Goal: Task Accomplishment & Management: Manage account settings

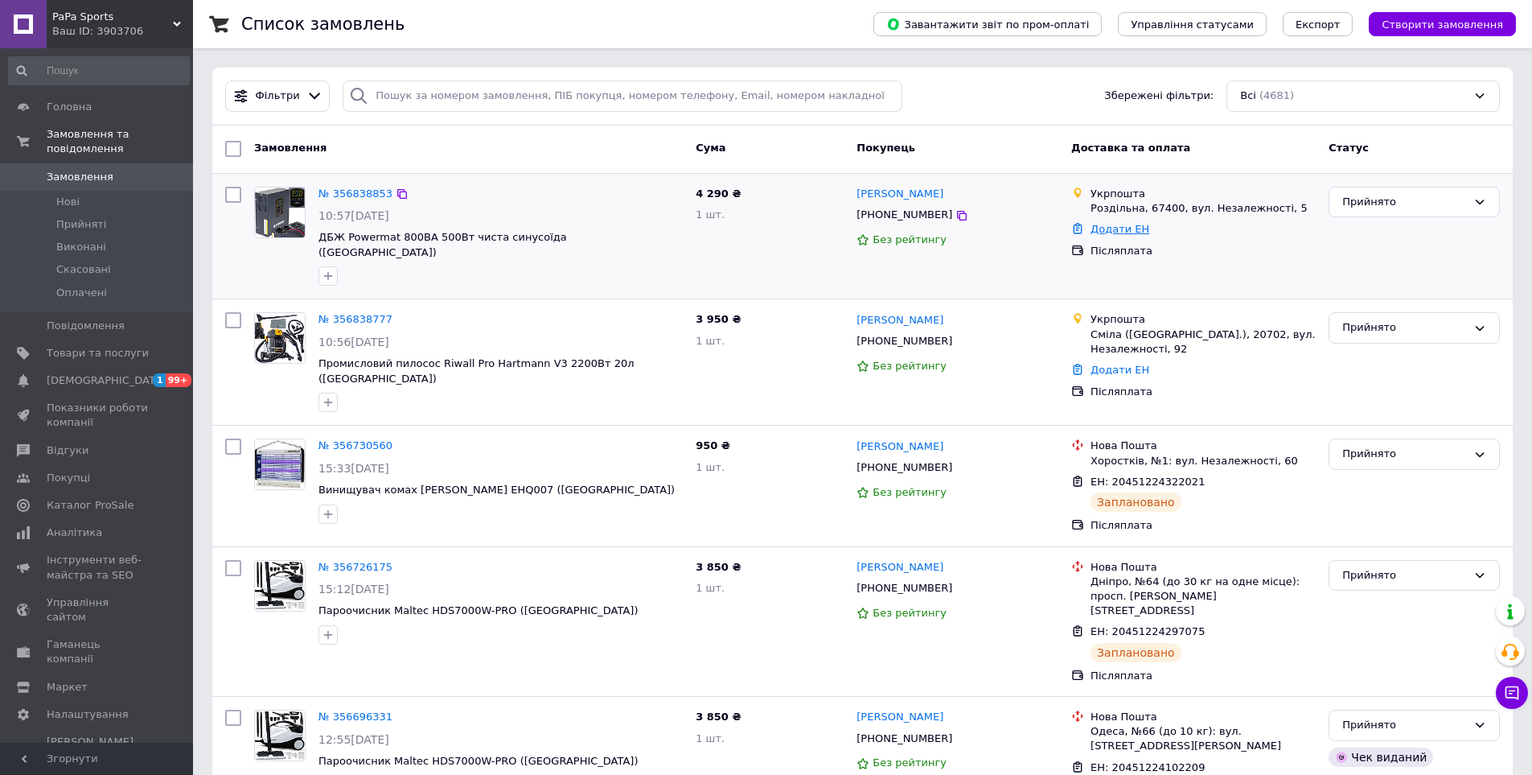
click at [746, 228] on link "Додати ЕН" at bounding box center [1120, 229] width 59 height 12
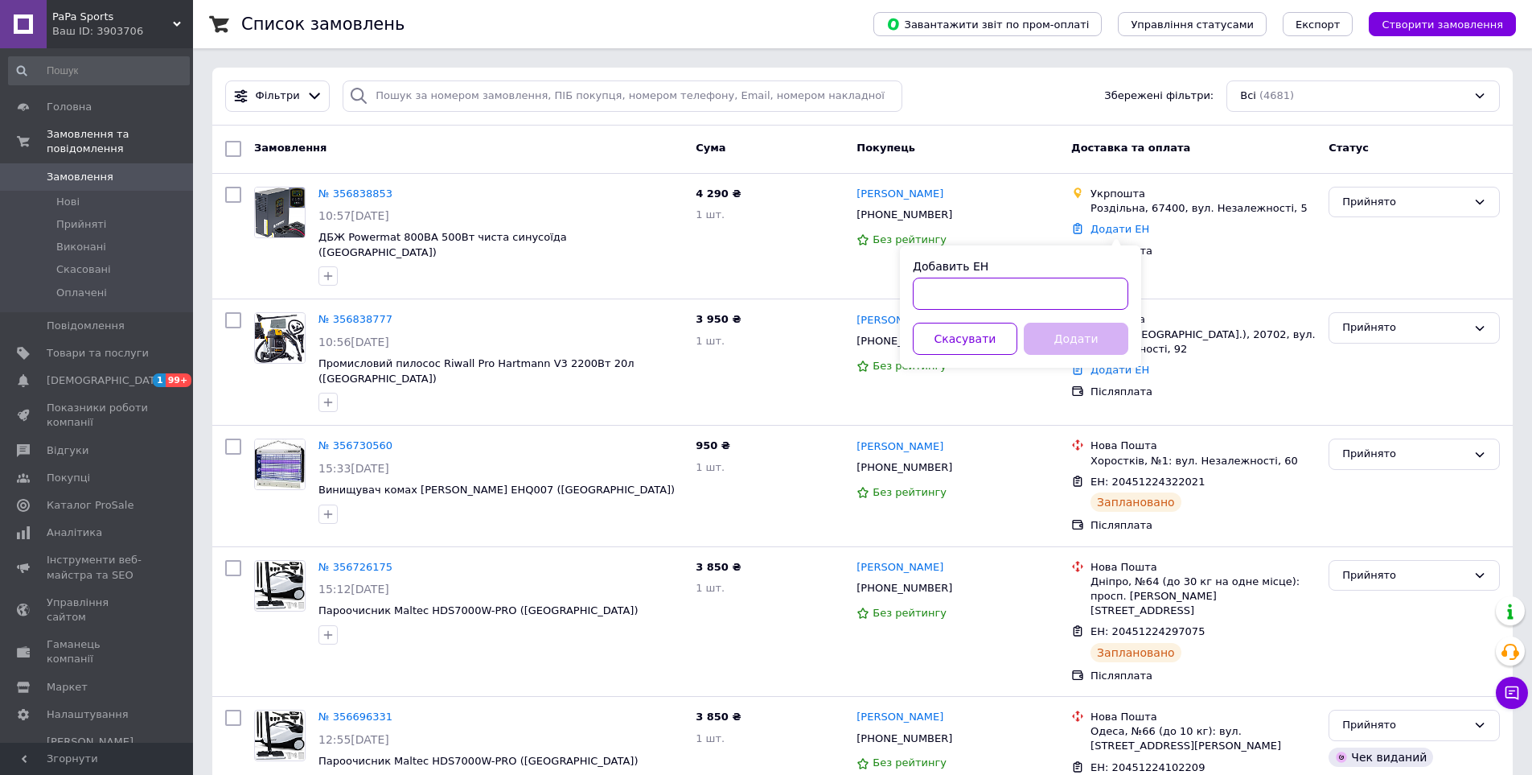
click at [746, 281] on input "Добавить ЕН" at bounding box center [1021, 293] width 216 height 32
paste input "0505352650220"
type input "0505352650220"
click at [746, 326] on button "Додати" at bounding box center [1076, 339] width 105 height 32
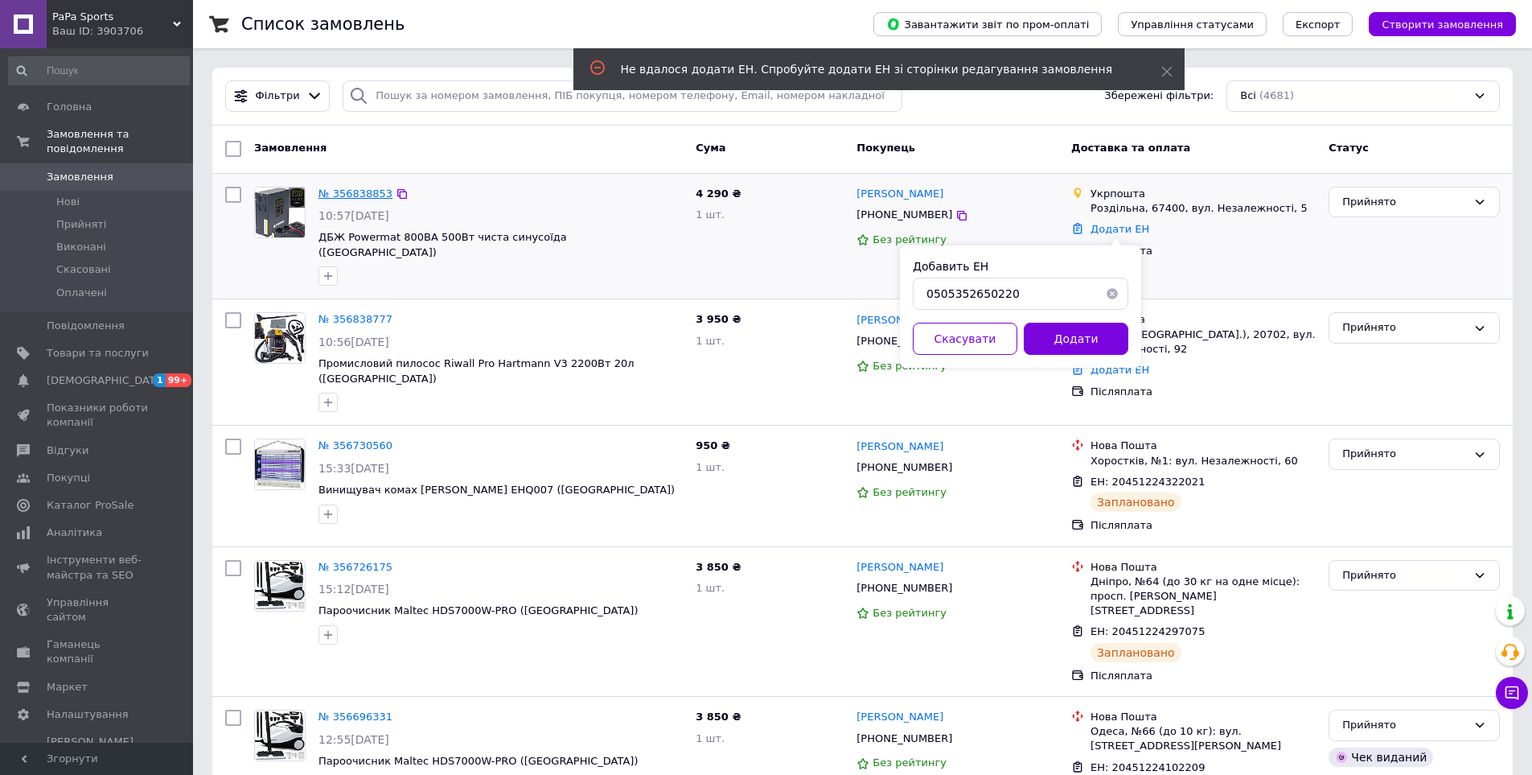
click at [339, 187] on link "№ 356838853" at bounding box center [356, 193] width 74 height 12
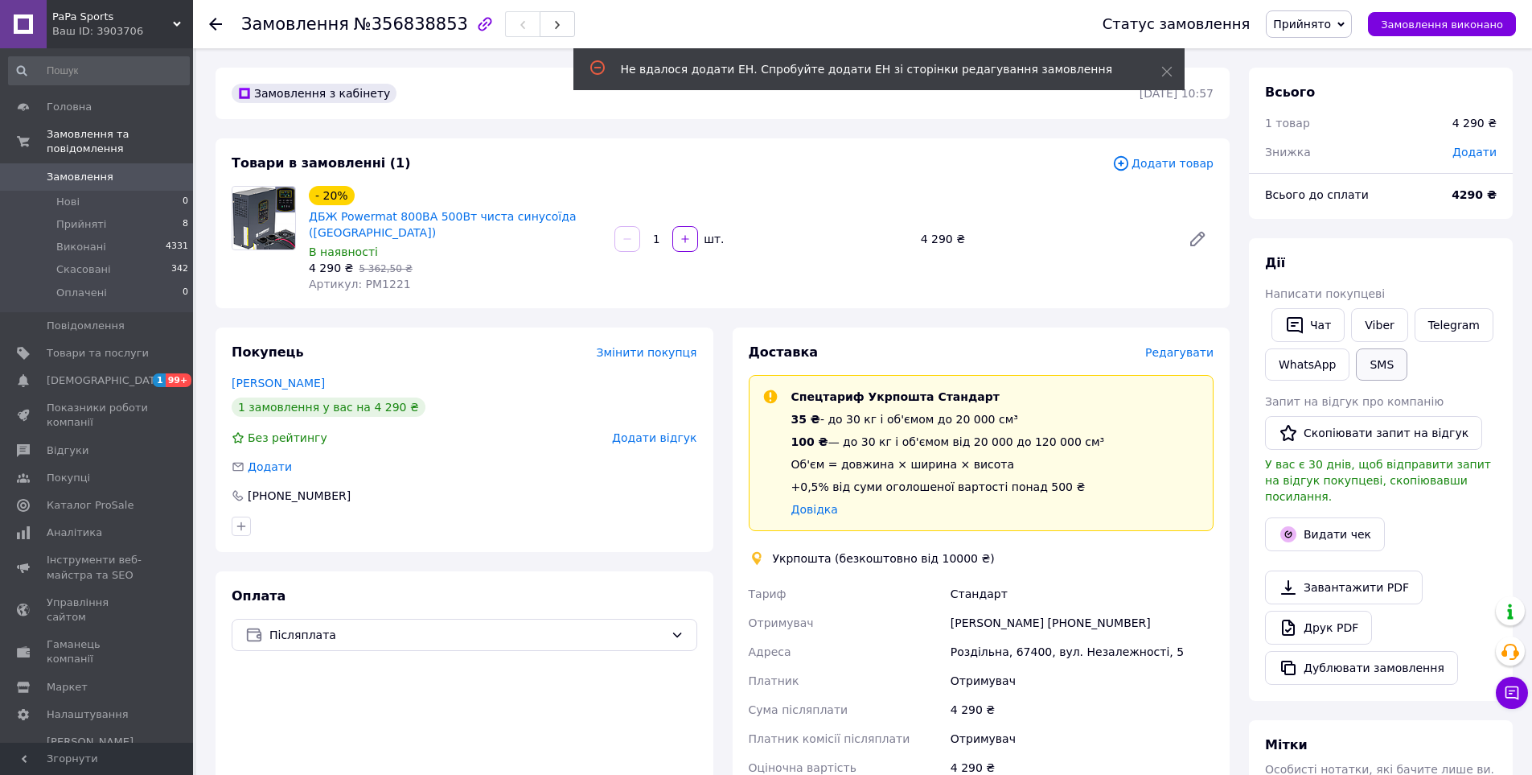
click at [746, 376] on button "SMS" at bounding box center [1381, 364] width 51 height 32
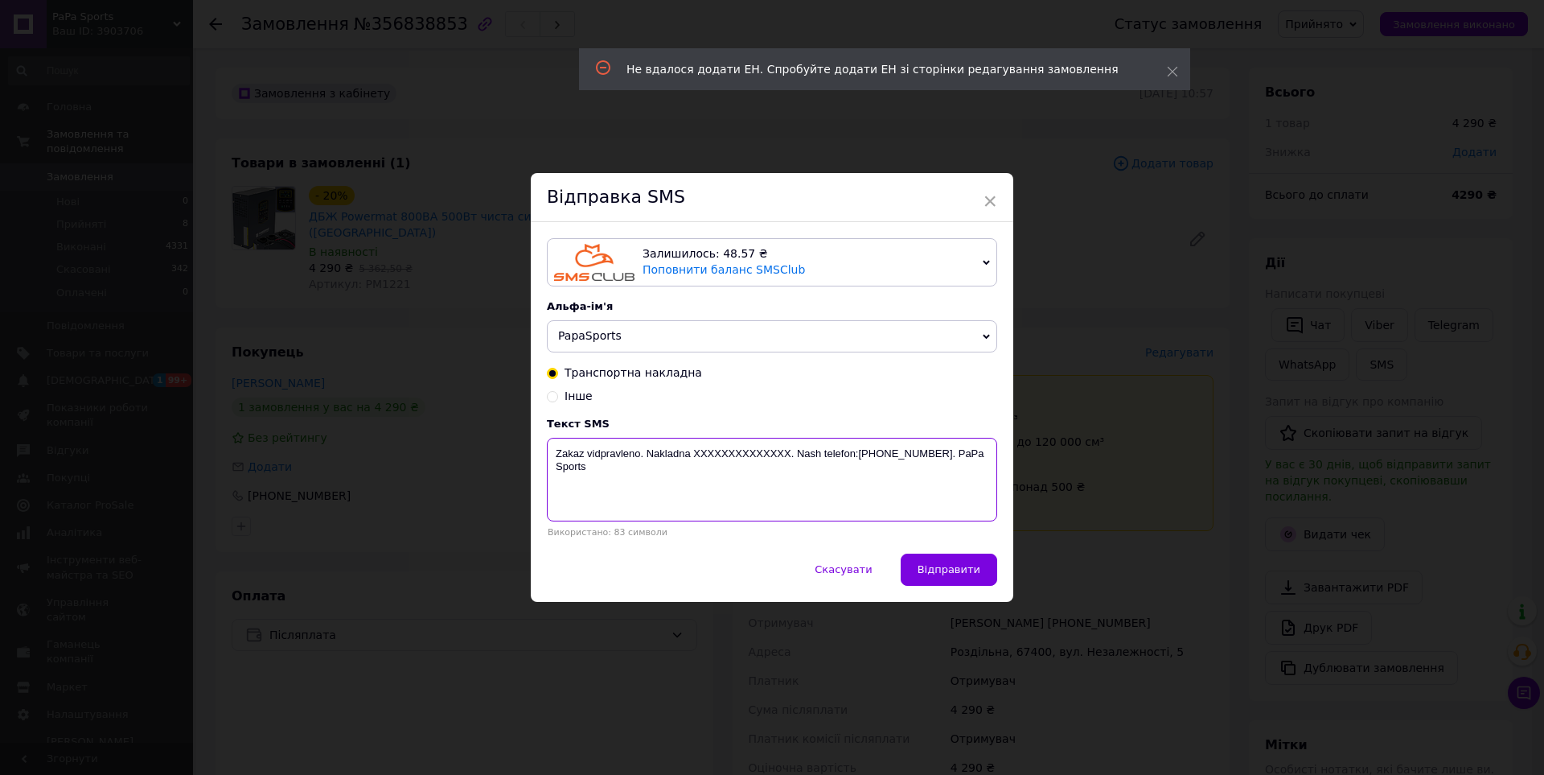
click at [719, 458] on textarea "Zakaz vidpravleno. Nakladna XXXXXXXXXXXXXX. Nash telefon:[PHONE_NUMBER]. PaPa S…" at bounding box center [772, 480] width 450 height 84
paste textarea "0505352650220"
type textarea "Zakaz vidpravleno. Nakladna [PHONE_NUMBER]. Nash telefon:[PHONE_NUMBER]. PaPa S…"
click at [746, 567] on span "Відправити" at bounding box center [949, 569] width 63 height 12
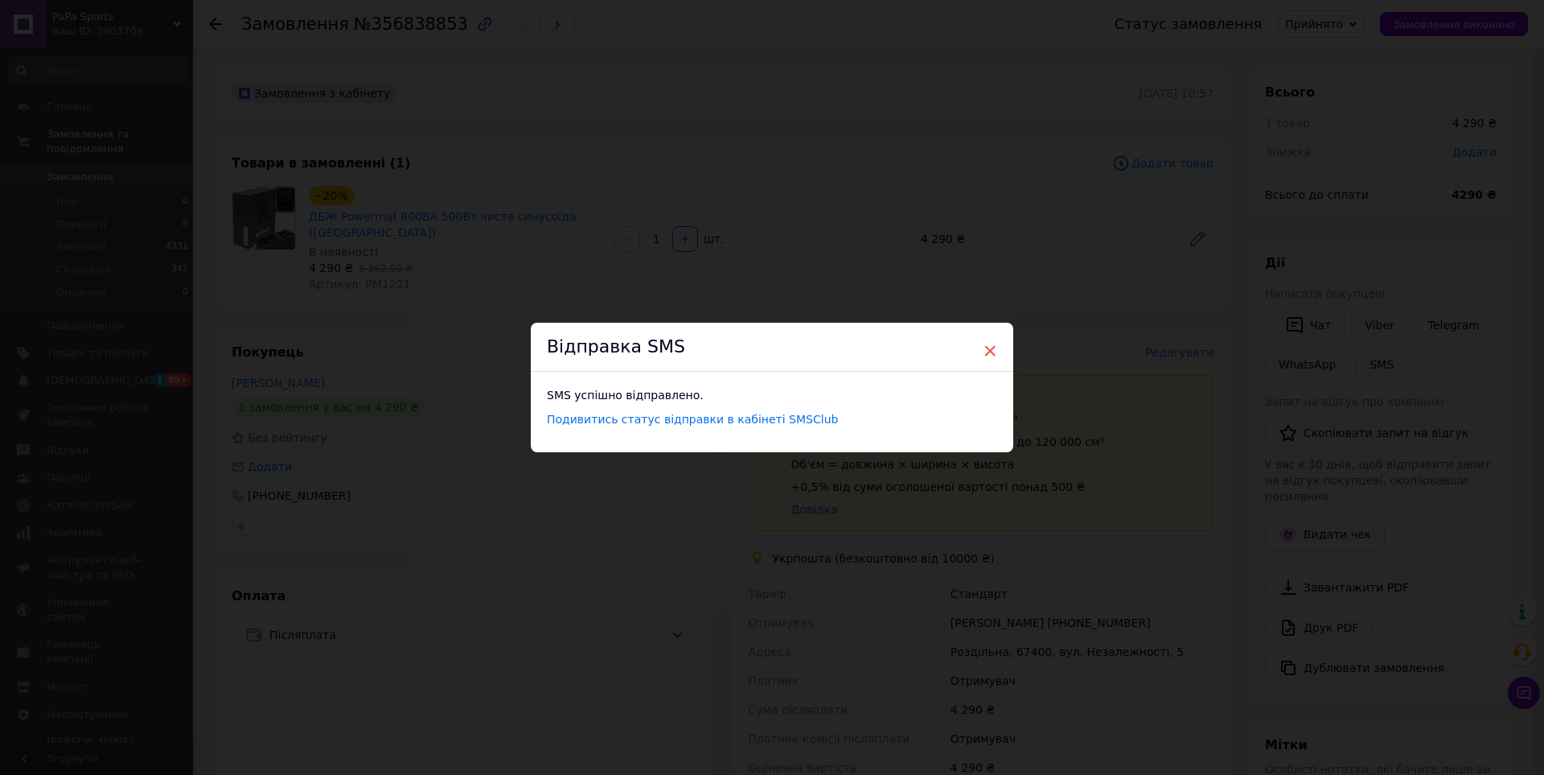
click at [746, 351] on span "×" at bounding box center [990, 350] width 14 height 27
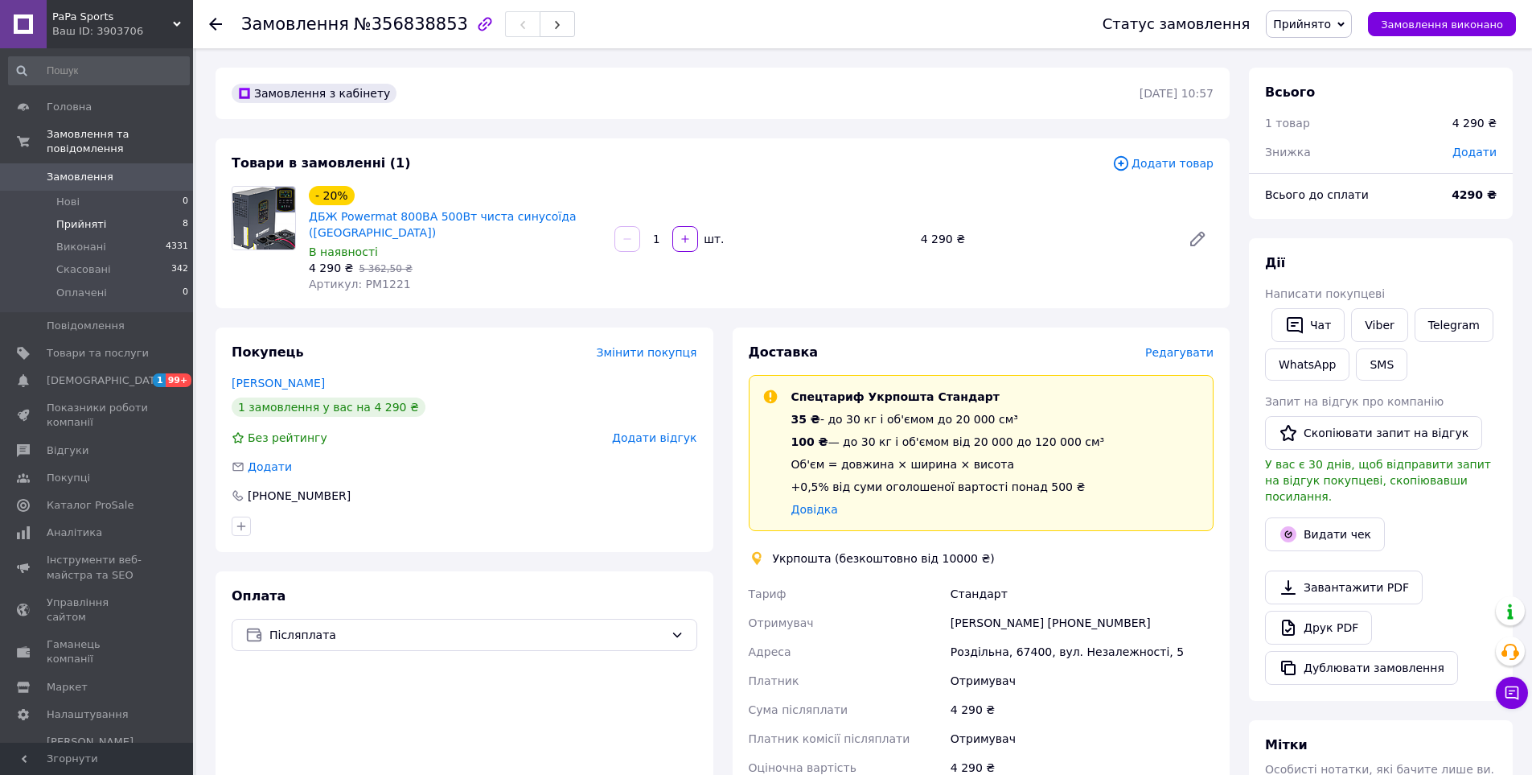
click at [64, 217] on span "Прийняті" at bounding box center [81, 224] width 50 height 14
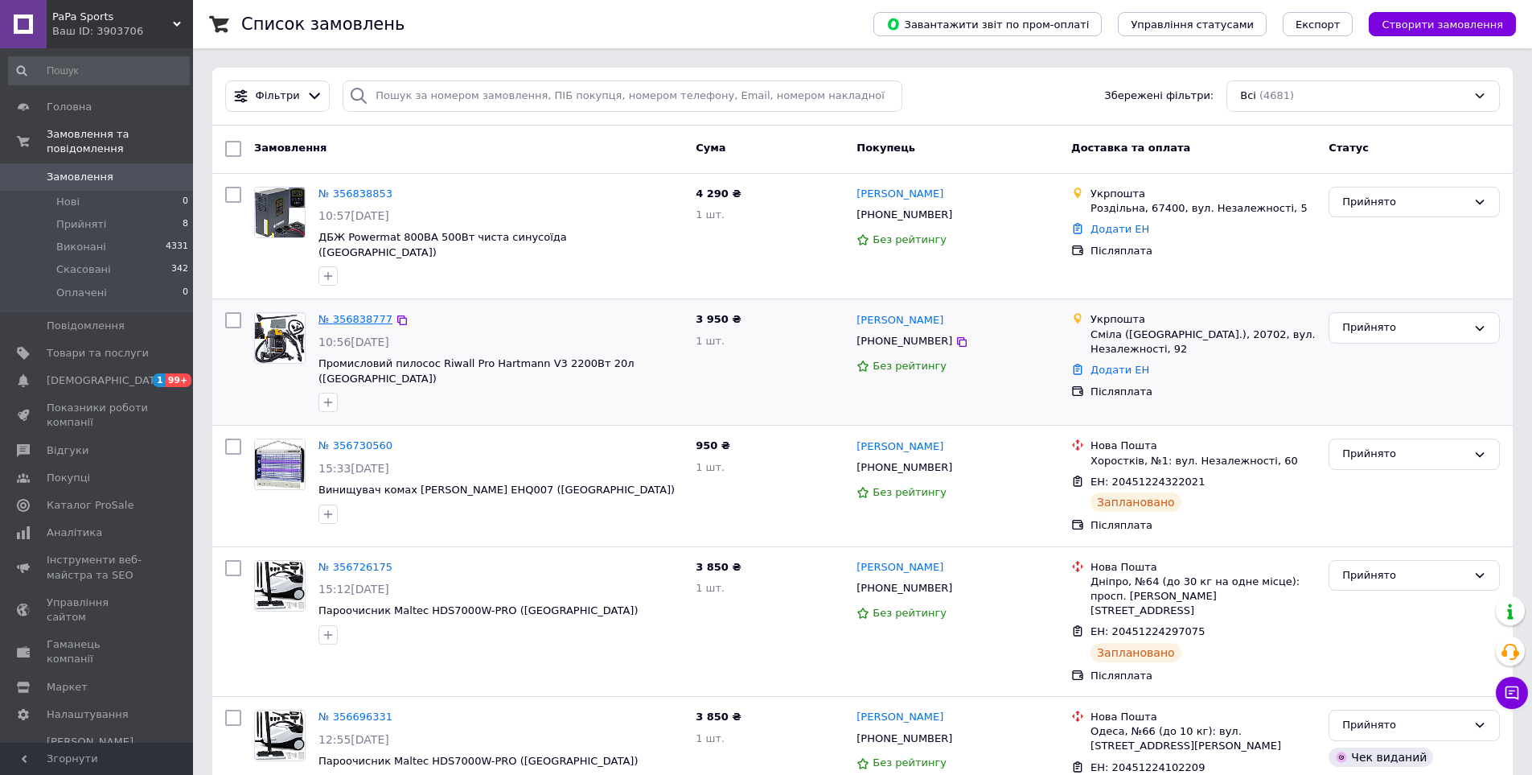
click at [337, 313] on link "№ 356838777" at bounding box center [356, 319] width 74 height 12
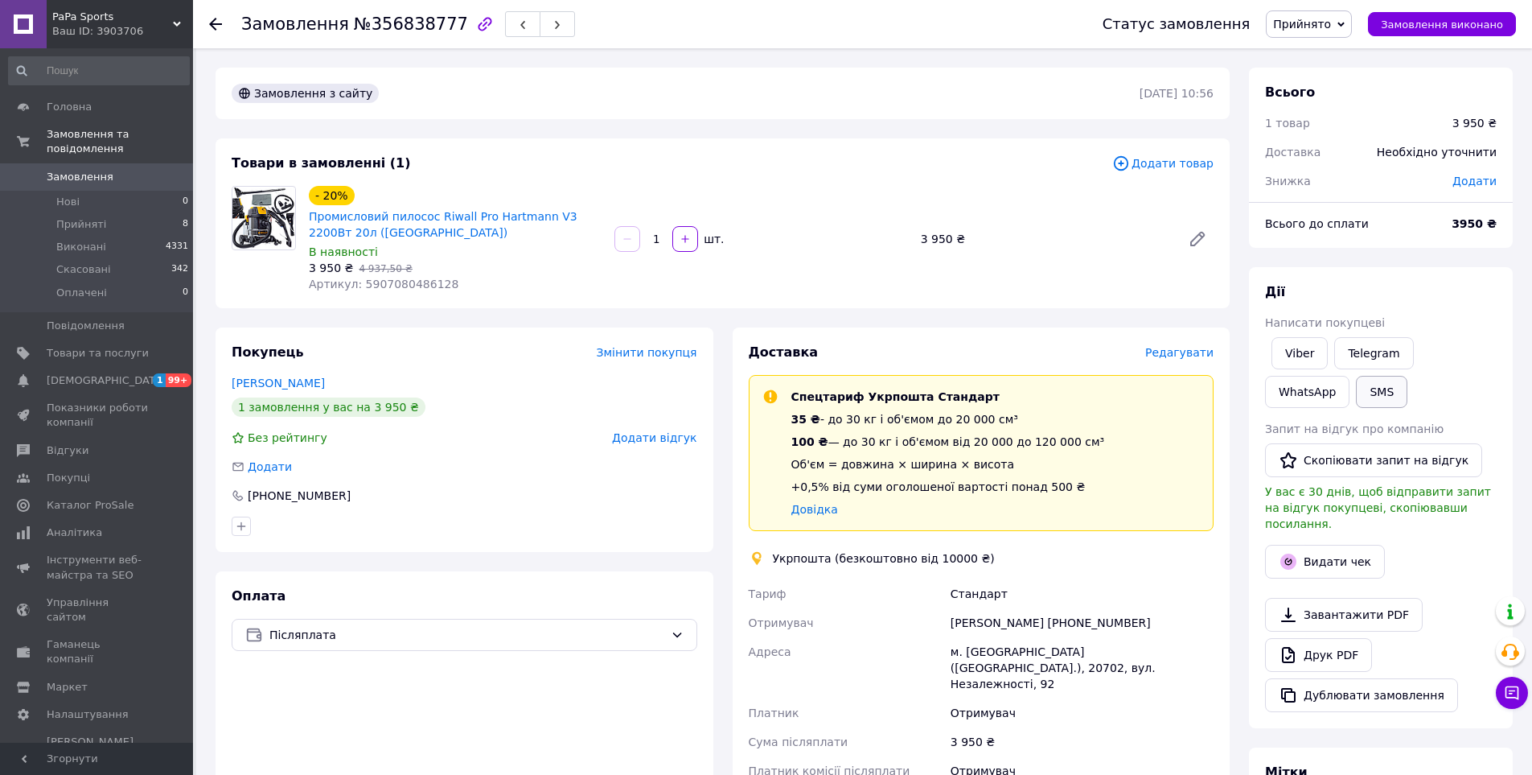
click at [746, 386] on button "SMS" at bounding box center [1381, 392] width 51 height 32
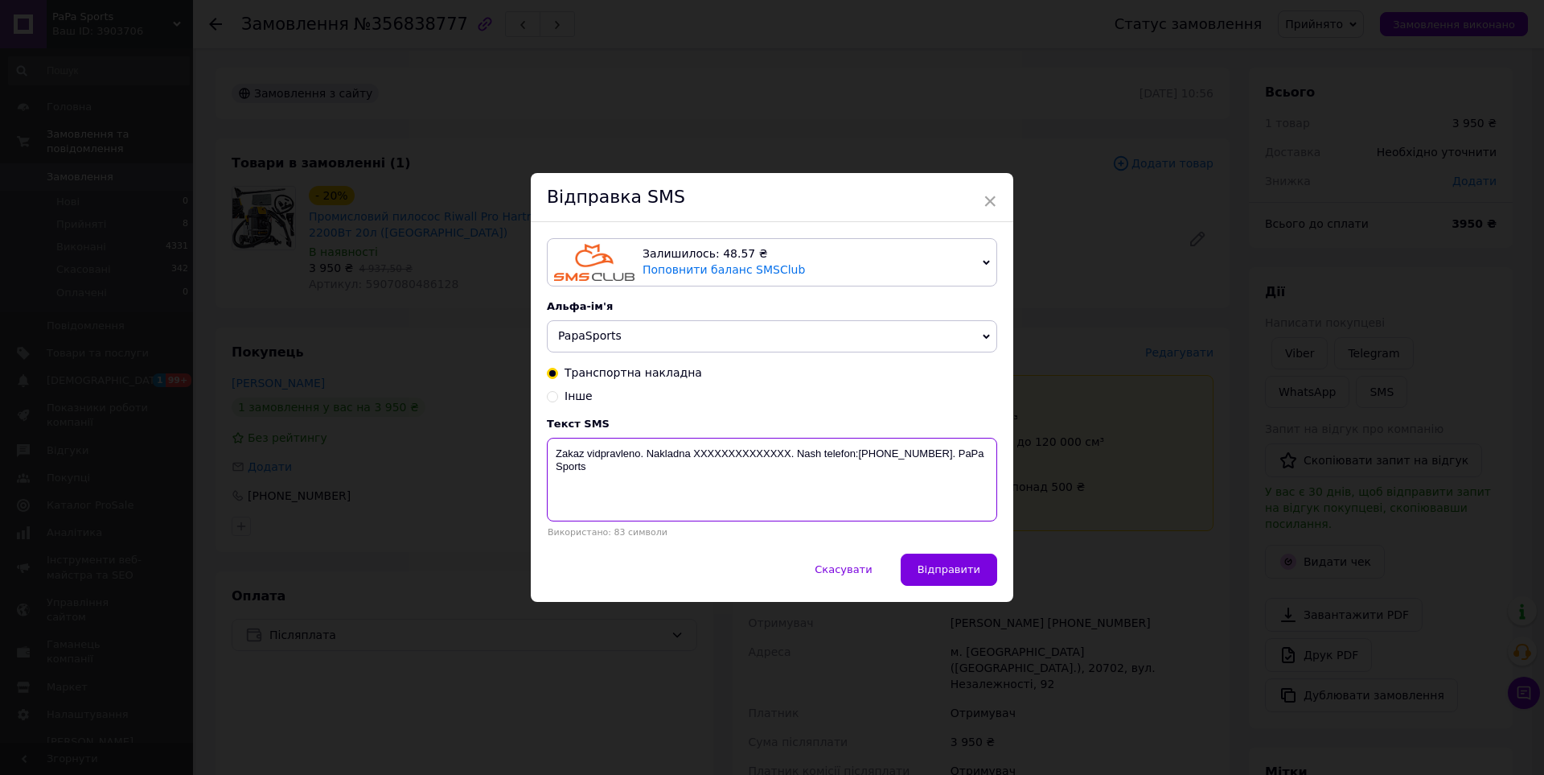
click at [729, 458] on textarea "Zakaz vidpravleno. Nakladna XXXXXXXXXXXXXX. Nash telefon:[PHONE_NUMBER]. PaPa S…" at bounding box center [772, 480] width 450 height 84
paste textarea "0505352740360"
type textarea "Zakaz vidpravleno. Nakladna [PHONE_NUMBER] . Nash telefon:[PHONE_NUMBER]. PaPa …"
click at [746, 561] on button "Відправити" at bounding box center [949, 569] width 97 height 32
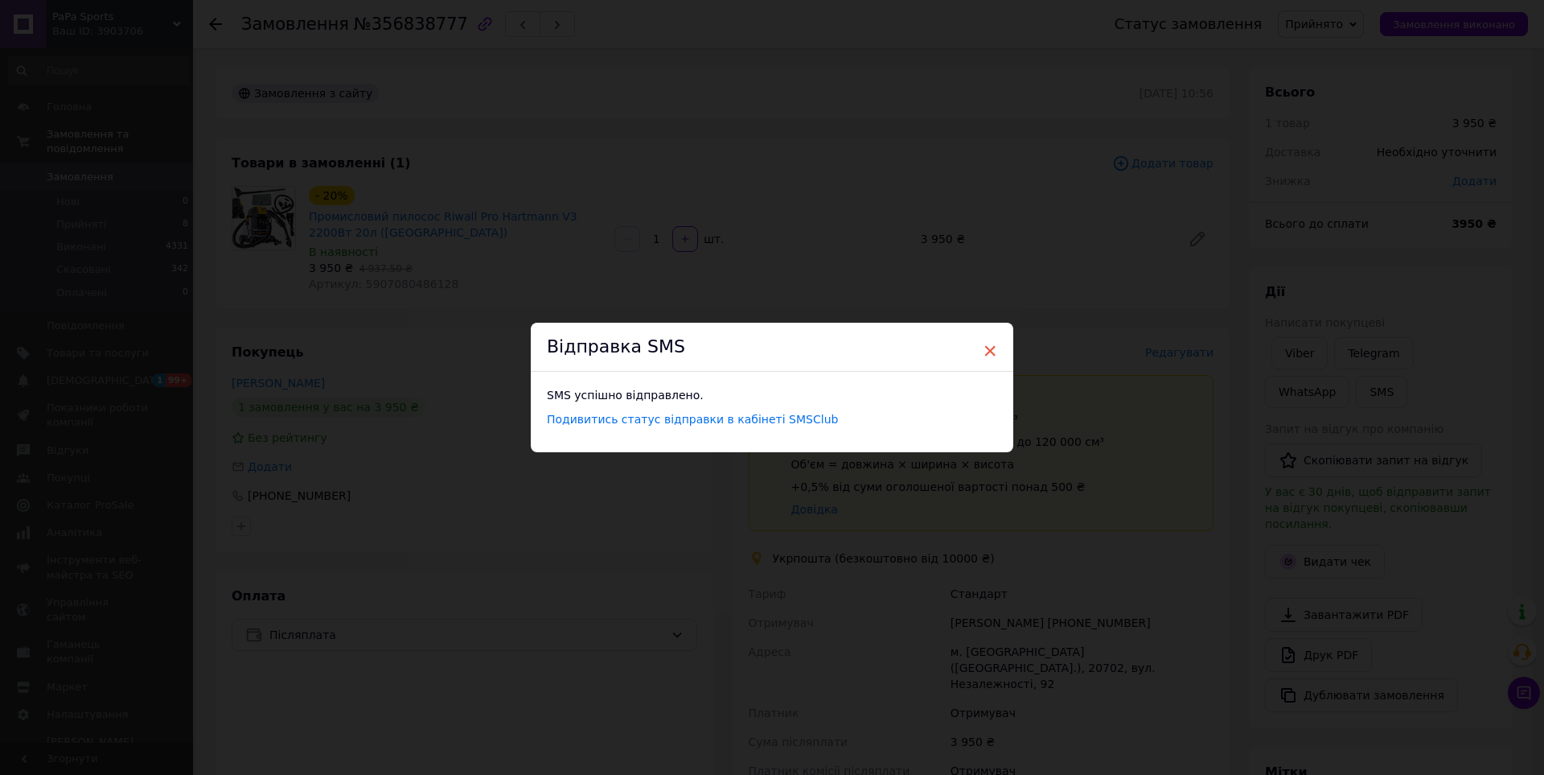
click at [746, 350] on span "×" at bounding box center [990, 350] width 14 height 27
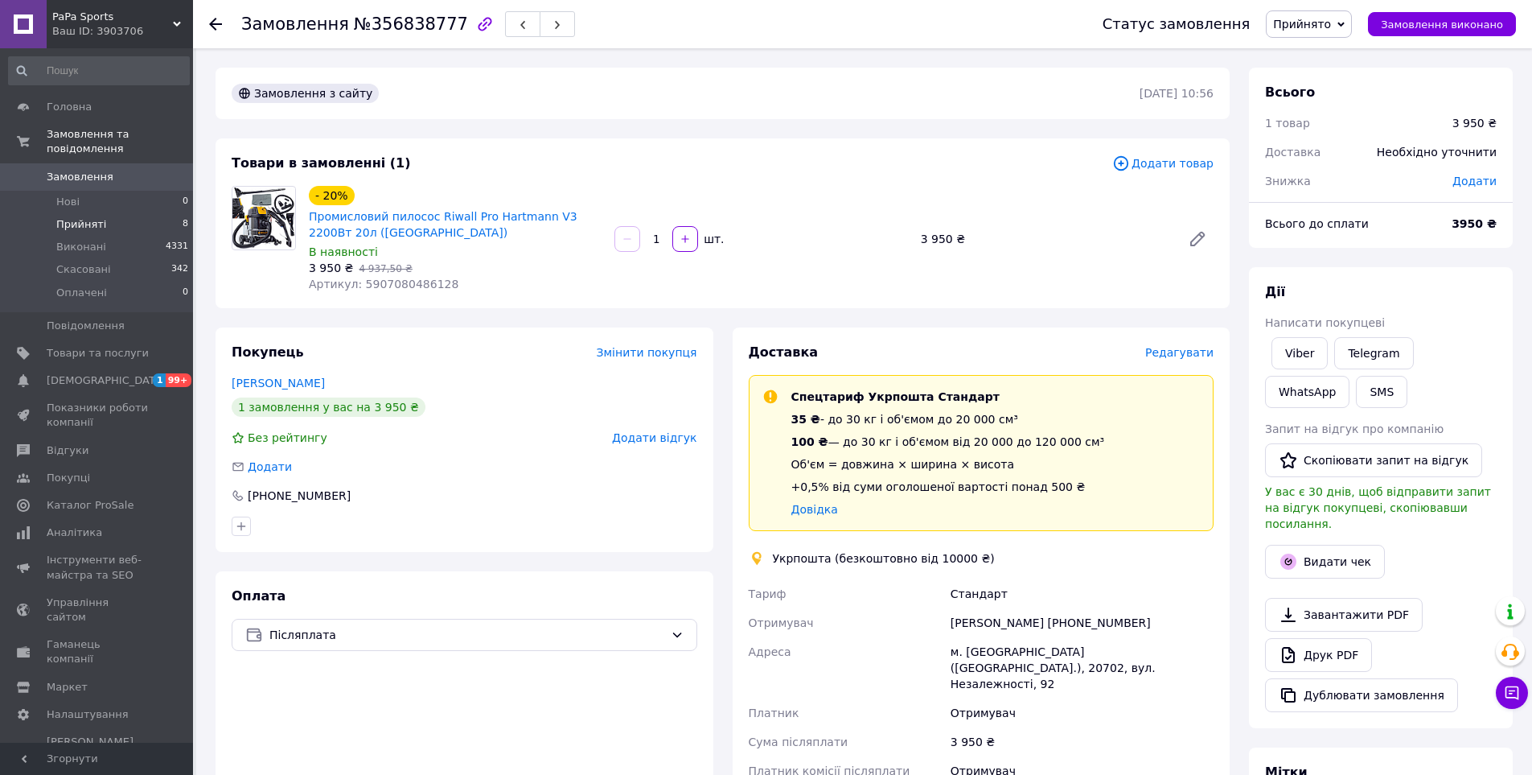
click at [84, 217] on span "Прийняті" at bounding box center [81, 224] width 50 height 14
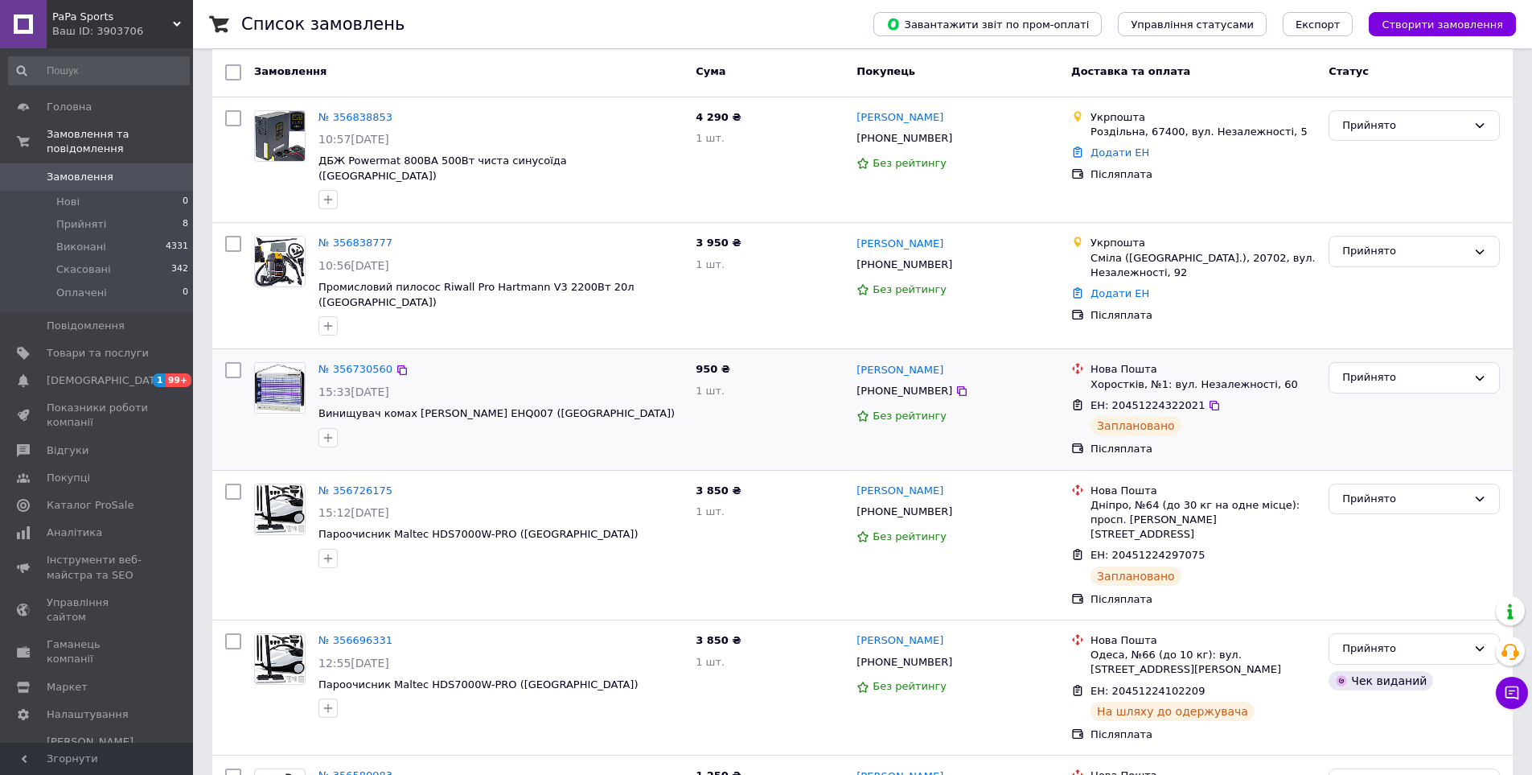
scroll to position [80, 0]
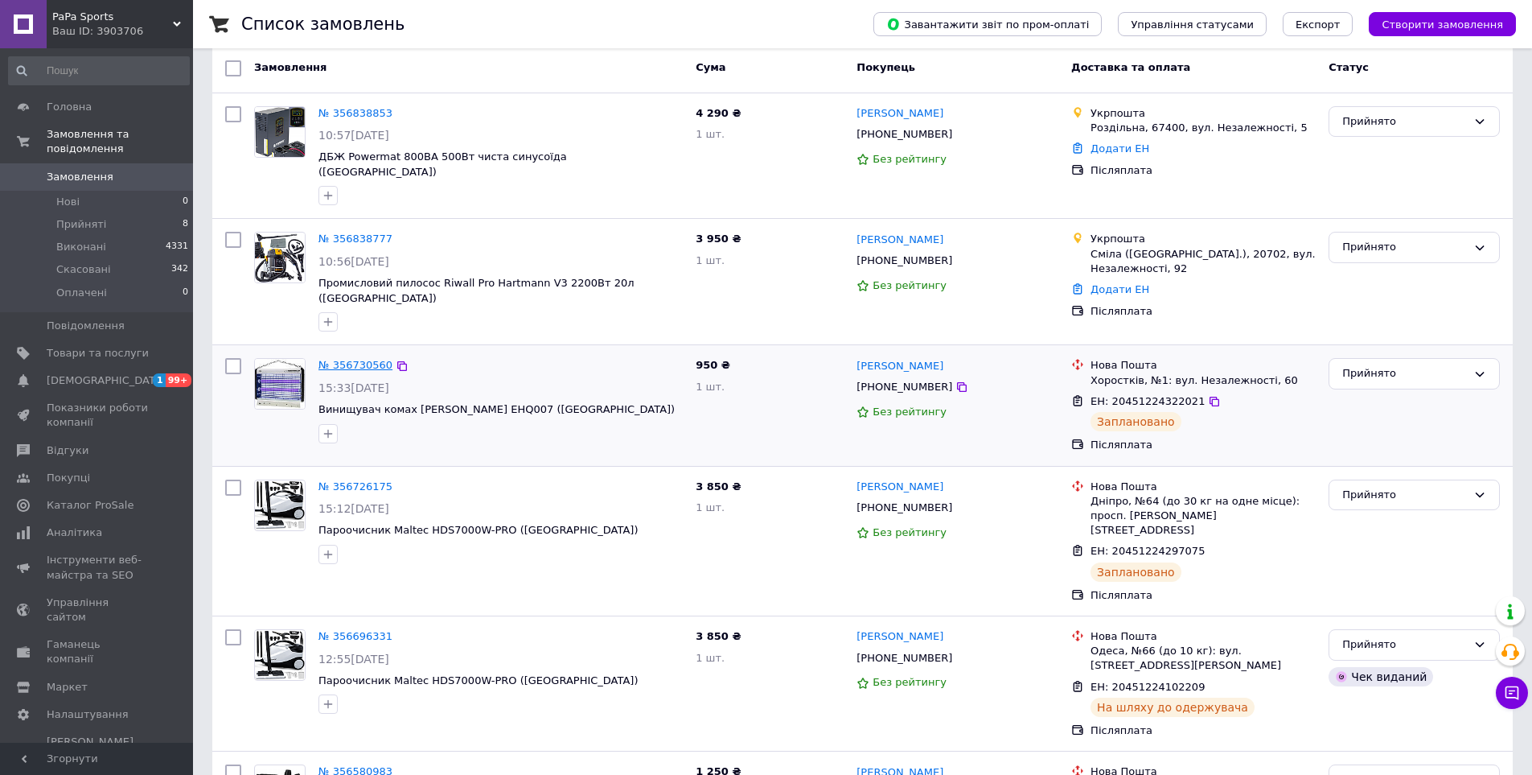
click at [343, 359] on link "№ 356730560" at bounding box center [356, 365] width 74 height 12
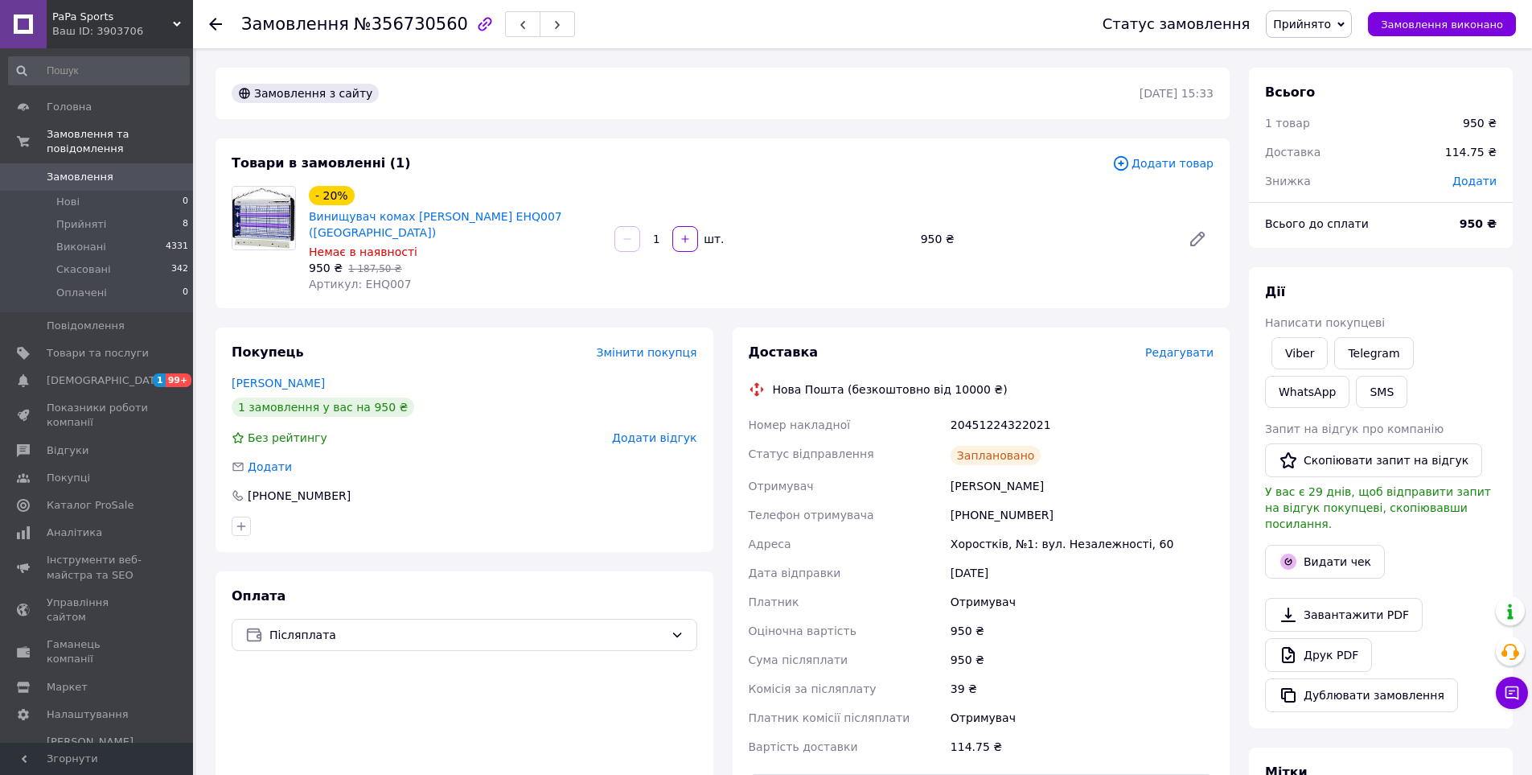
click at [746, 410] on div "20451224322021" at bounding box center [1081, 424] width 269 height 29
copy div "20451224322021"
click at [746, 392] on button "SMS" at bounding box center [1381, 392] width 51 height 32
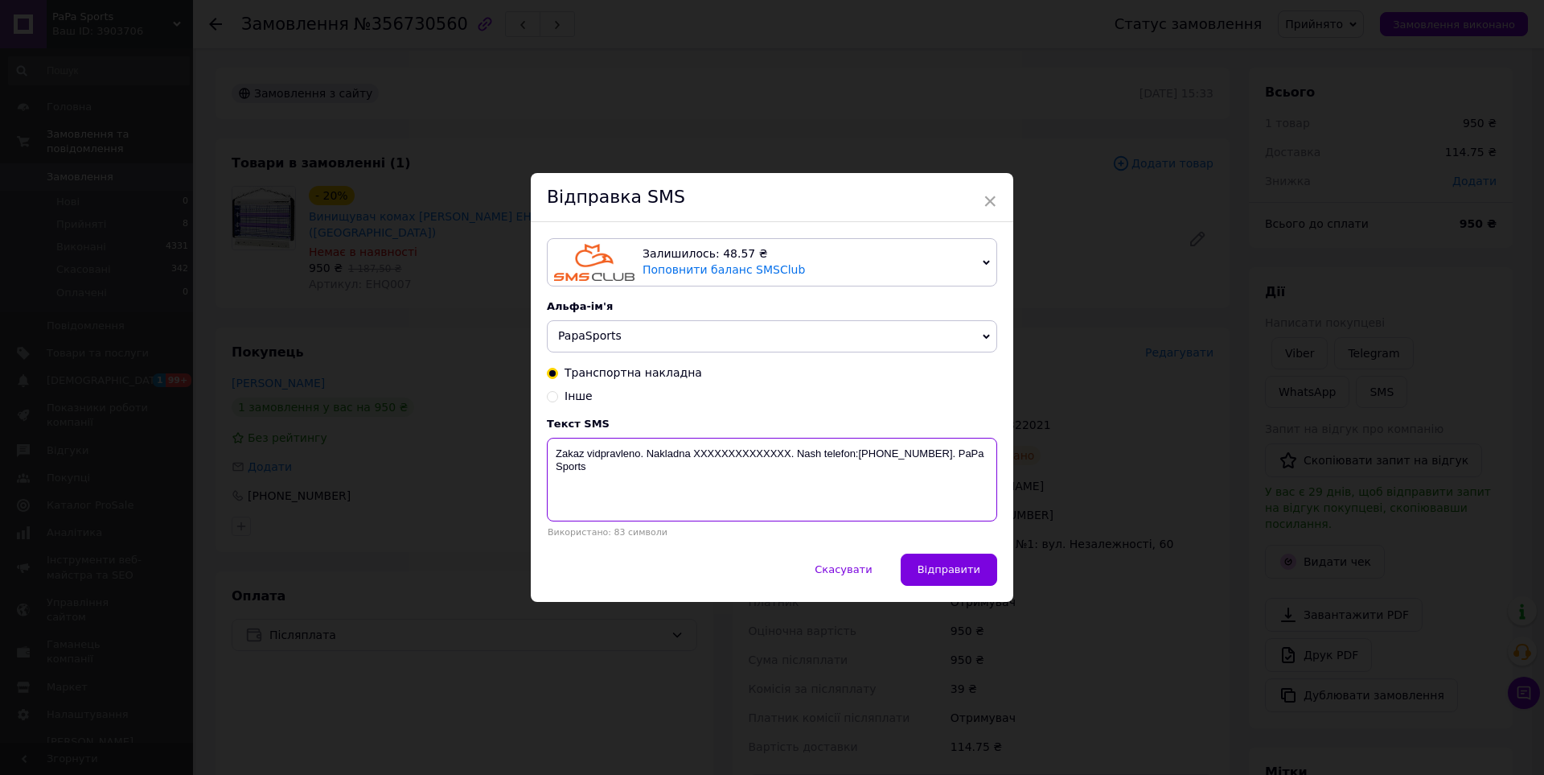
click at [736, 462] on textarea "Zakaz vidpravleno. Nakladna XXXXXXXXXXXXXX. Nash telefon:[PHONE_NUMBER]. PaPa S…" at bounding box center [772, 480] width 450 height 84
paste textarea "20451224322021"
type textarea "Zakaz vidpravleno. Nakladna [PHONE_NUMBER]. Nash telefon:[PHONE_NUMBER]. PaPa S…"
click at [746, 577] on button "Відправити" at bounding box center [949, 569] width 97 height 32
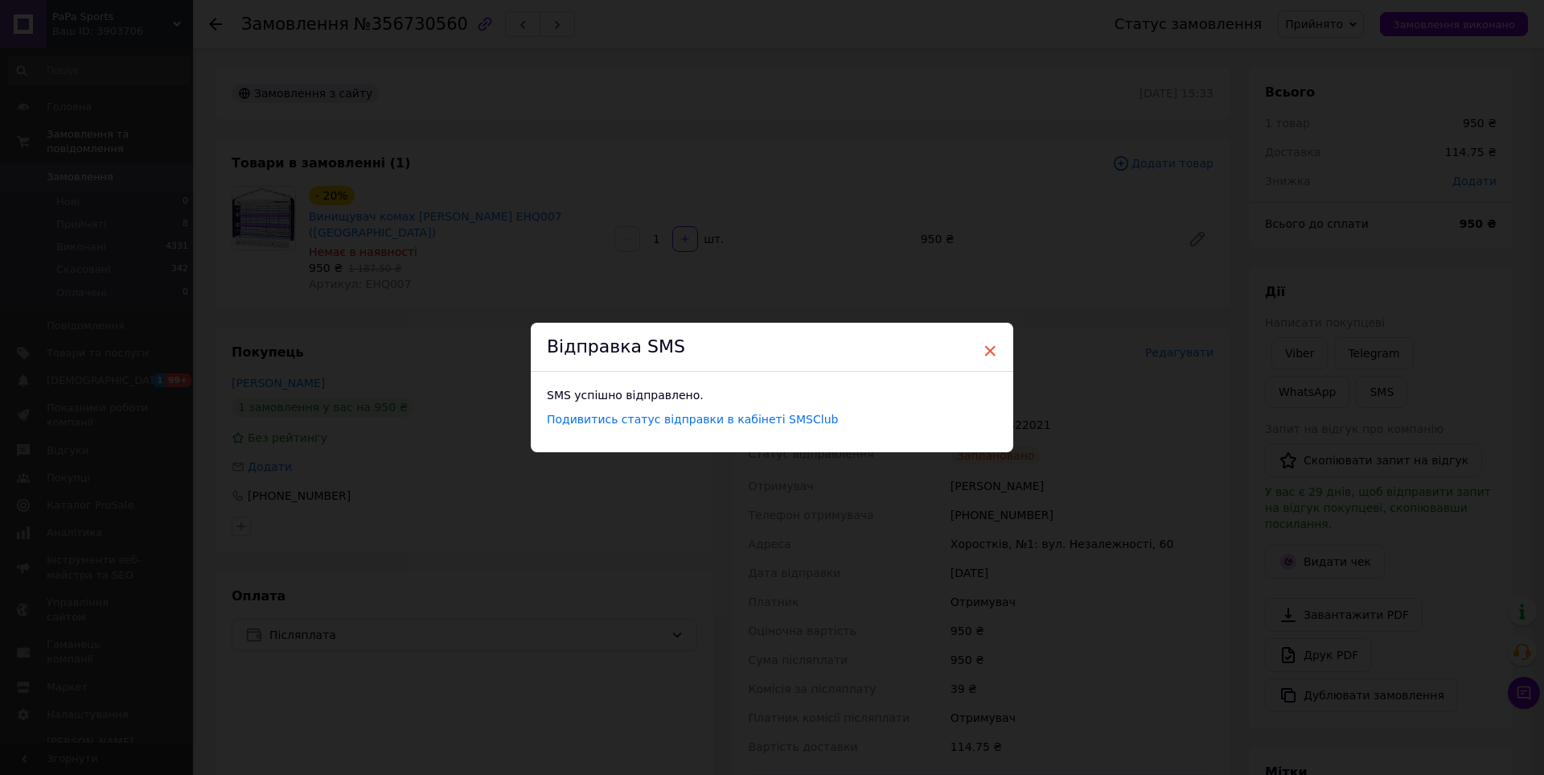
click at [746, 355] on span "×" at bounding box center [990, 350] width 14 height 27
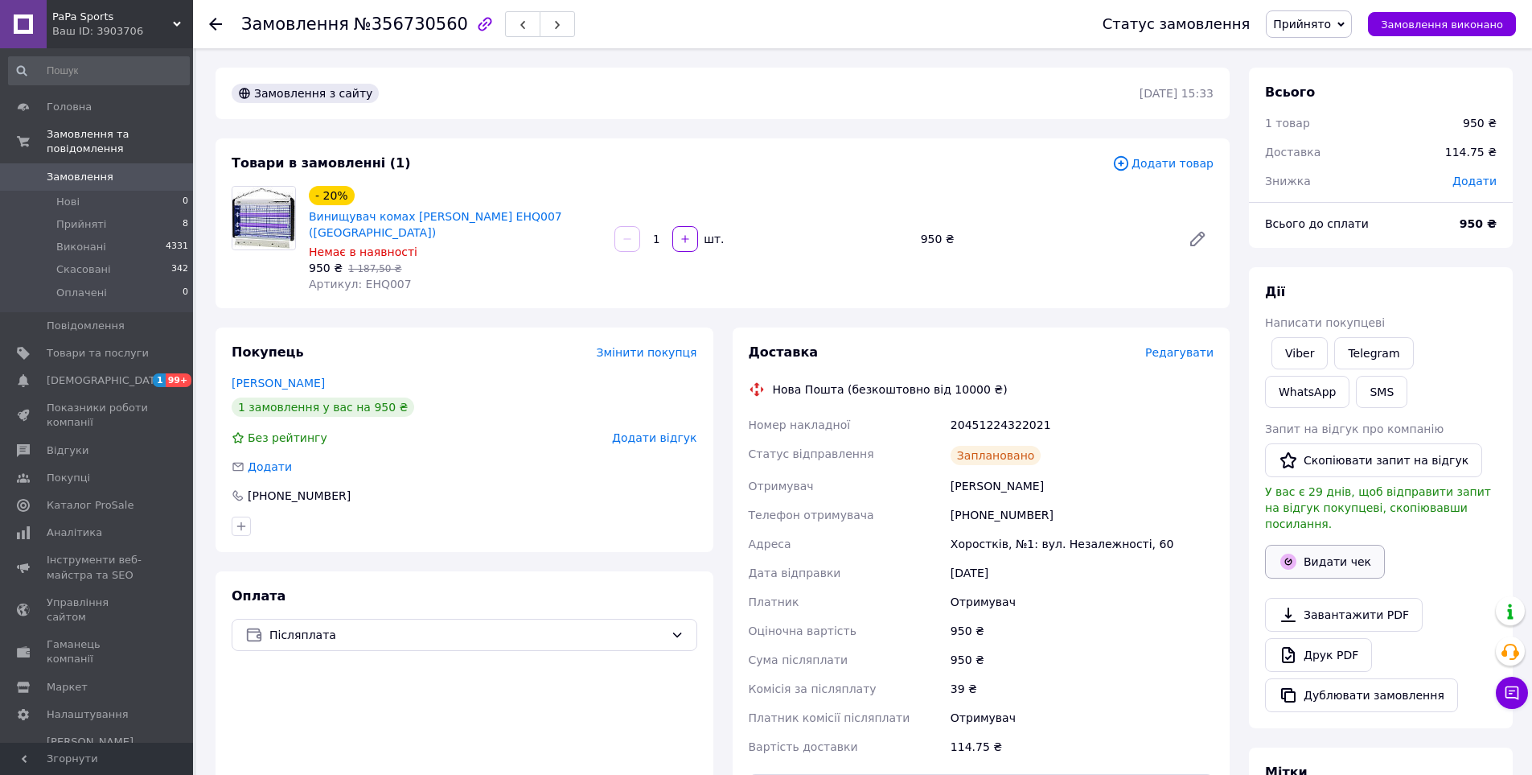
click at [746, 552] on icon "button" at bounding box center [1288, 561] width 19 height 19
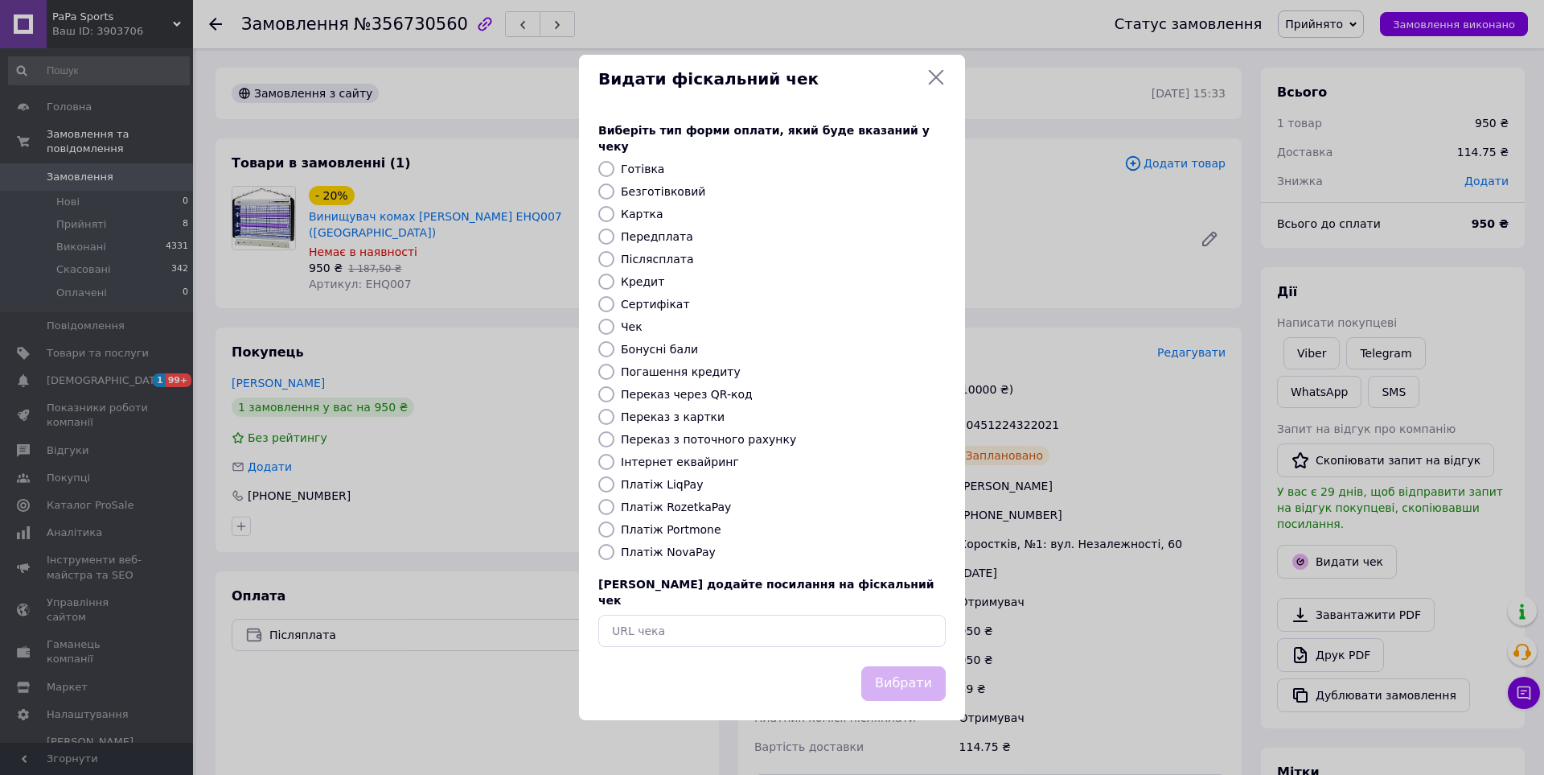
click at [602, 553] on input "Платіж NovaPay" at bounding box center [606, 552] width 16 height 16
radio input "true"
click at [746, 673] on button "Вибрати" at bounding box center [903, 683] width 84 height 35
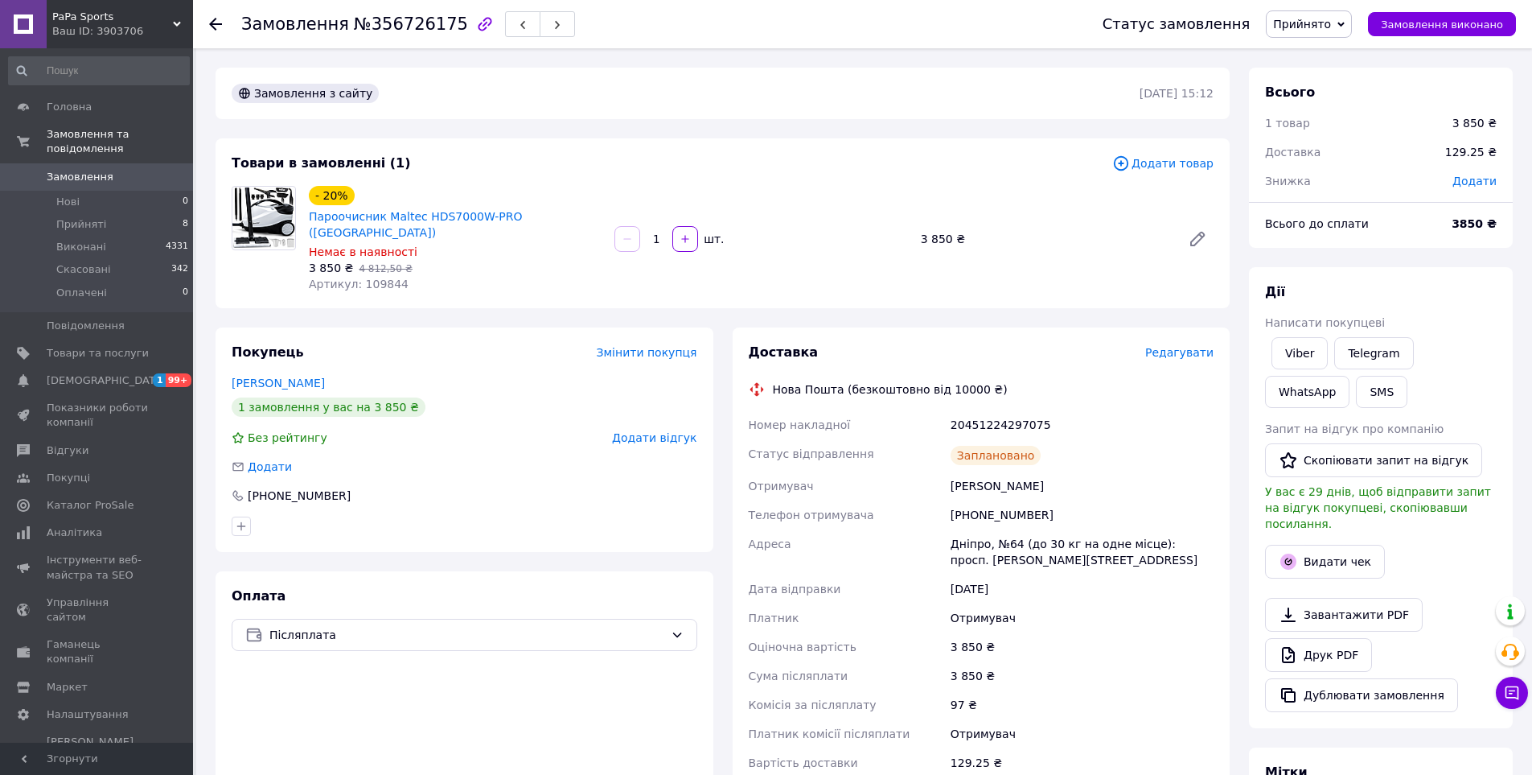
click at [994, 410] on div "20451224297075" at bounding box center [1081, 424] width 269 height 29
copy div "20451224297075"
click at [1356, 392] on button "SMS" at bounding box center [1381, 392] width 51 height 32
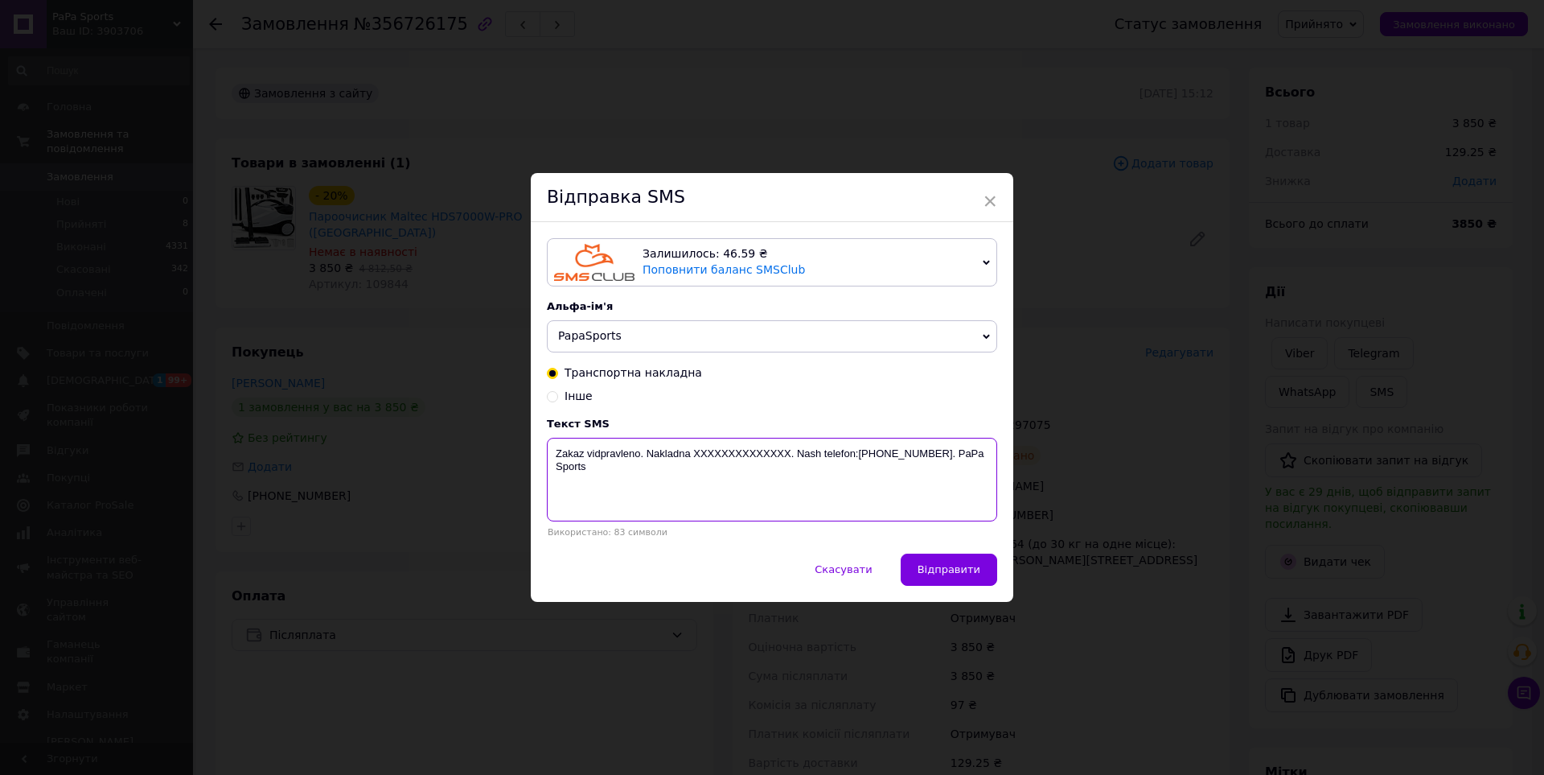
click at [740, 458] on textarea "Zakaz vidpravleno. Nakladna XXXXXXXXXXXXXX. Nash telefon:[PHONE_NUMBER]. PaPa S…" at bounding box center [772, 480] width 450 height 84
paste textarea "20451224297075"
type textarea "Zakaz vidpravleno. Nakladna 20451224297075. Nash telefon:+380638775620. PaPa Sp…"
click at [964, 586] on button "Відправити" at bounding box center [949, 569] width 97 height 32
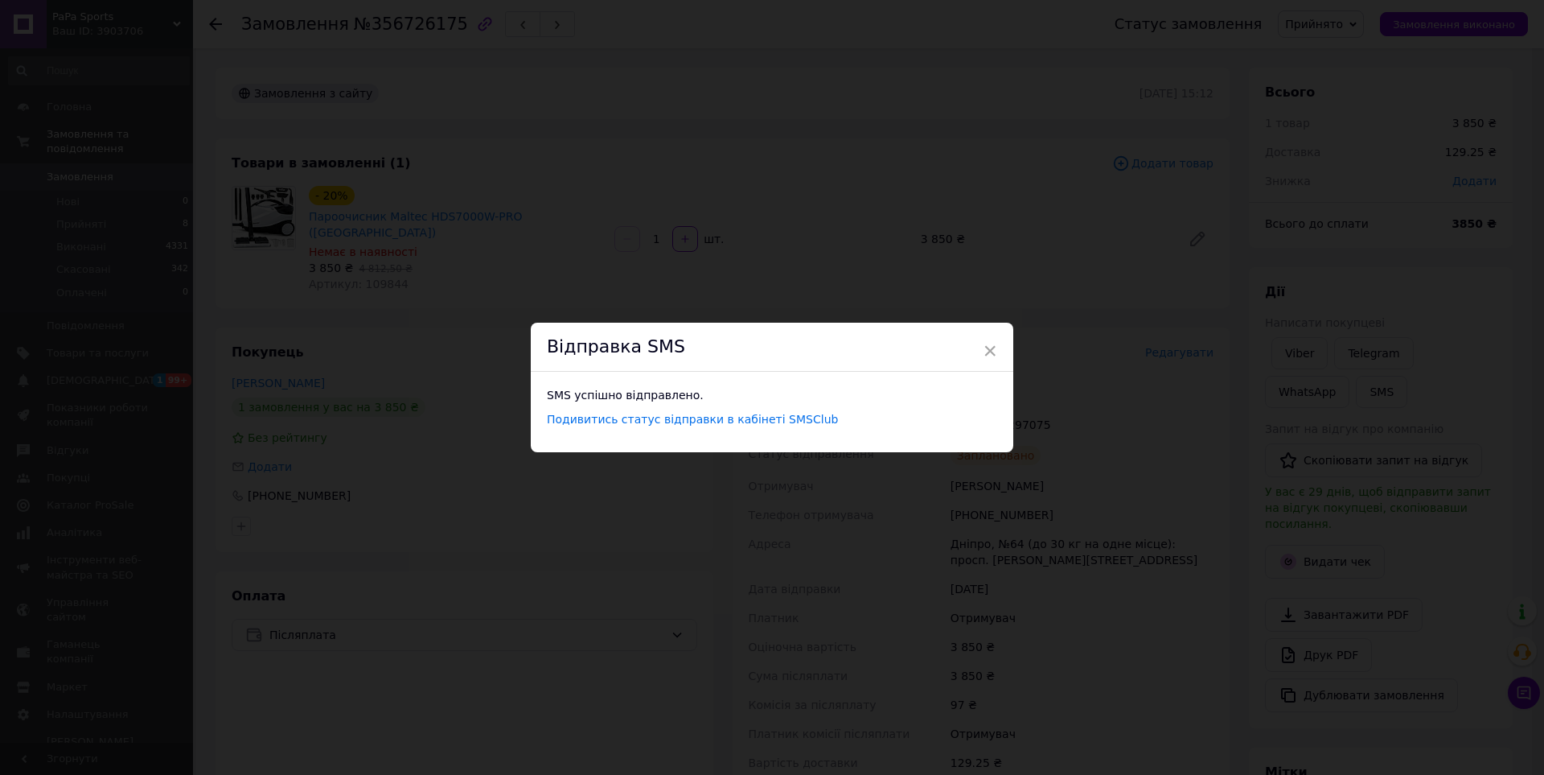
drag, startPoint x: 985, startPoint y: 344, endPoint x: 1023, endPoint y: 369, distance: 45.3
click at [986, 345] on span "×" at bounding box center [990, 350] width 14 height 27
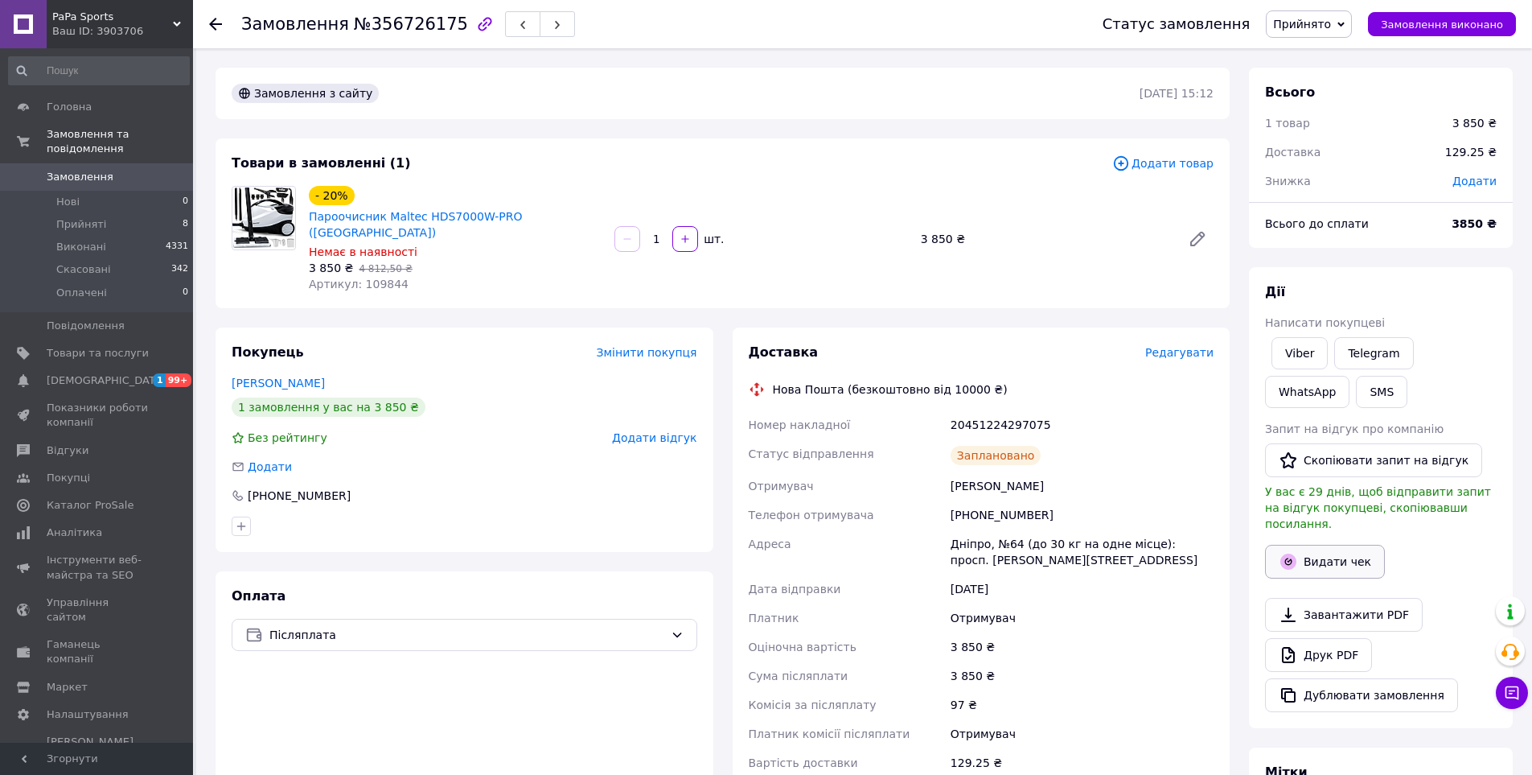
click at [1329, 545] on button "Видати чек" at bounding box center [1325, 562] width 120 height 34
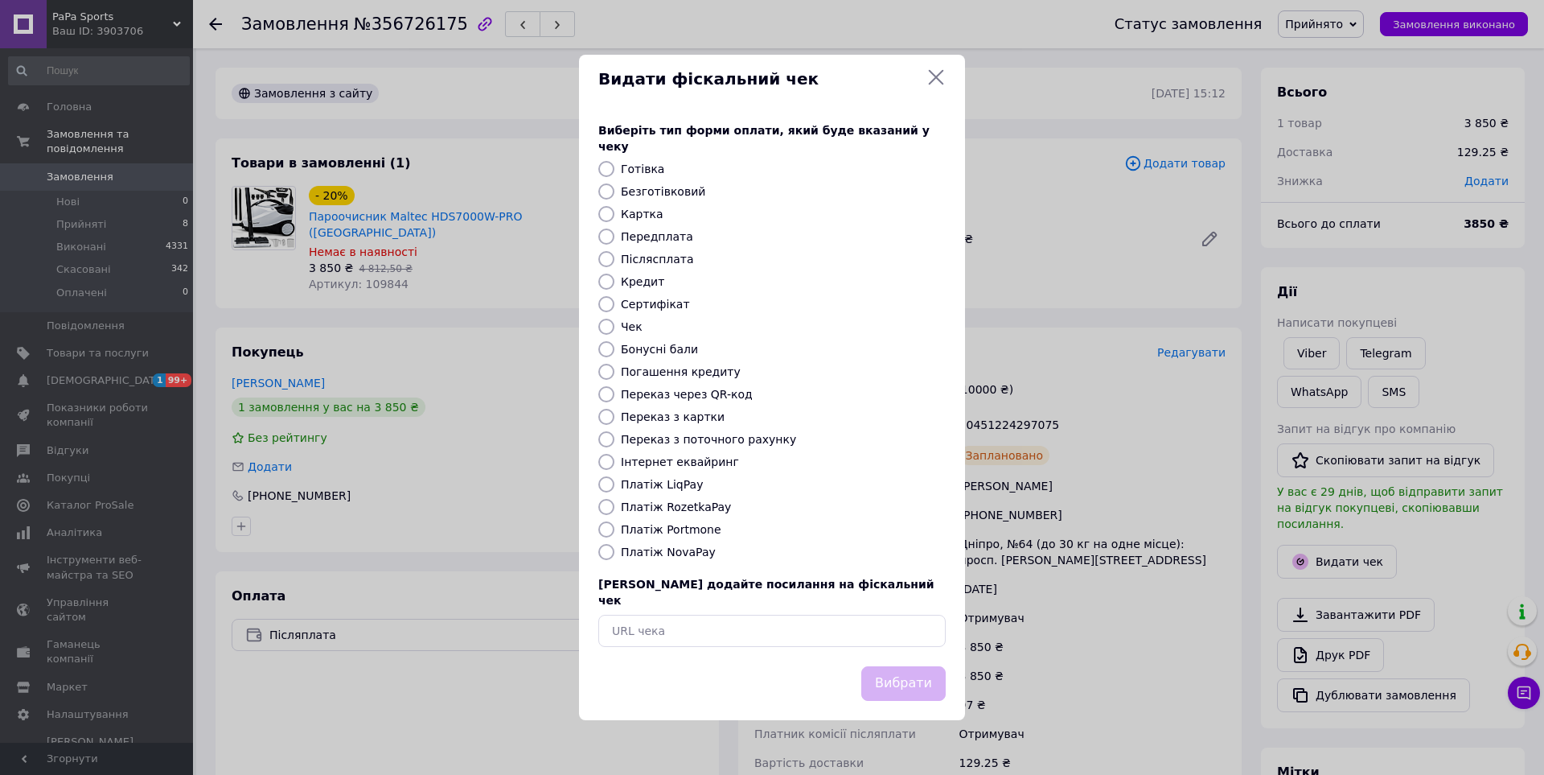
click at [615, 553] on div at bounding box center [606, 552] width 23 height 16
click at [606, 553] on input "Платіж NovaPay" at bounding box center [606, 552] width 16 height 16
radio input "true"
click at [897, 666] on button "Вибрати" at bounding box center [903, 683] width 84 height 35
